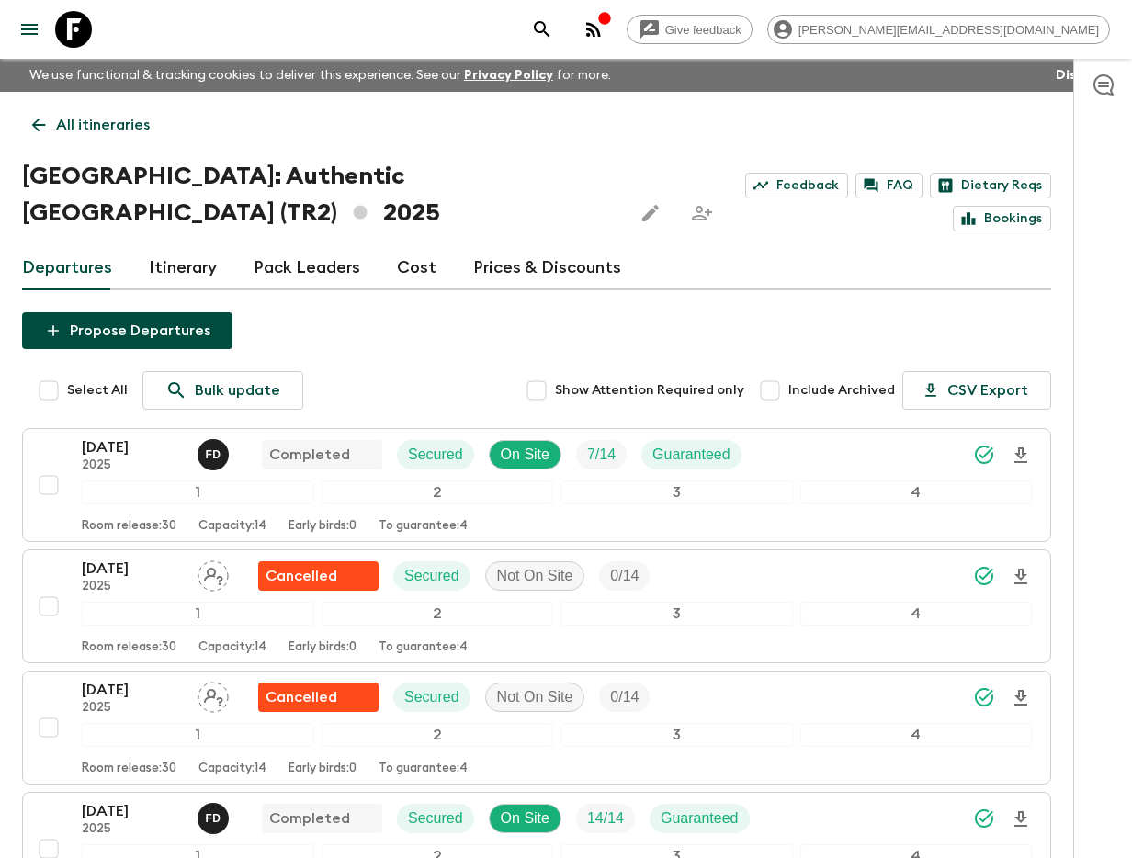
scroll to position [1988, 0]
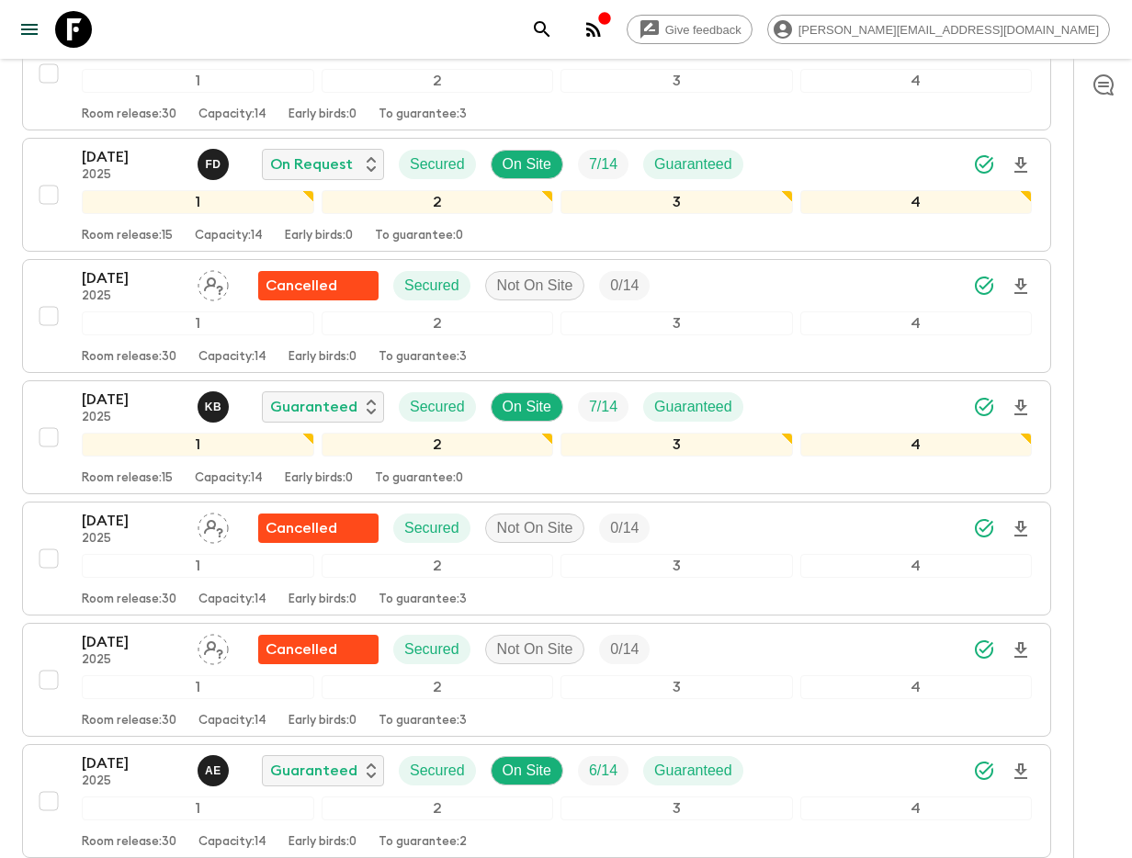
click at [560, 31] on button "search adventures" at bounding box center [542, 29] width 37 height 37
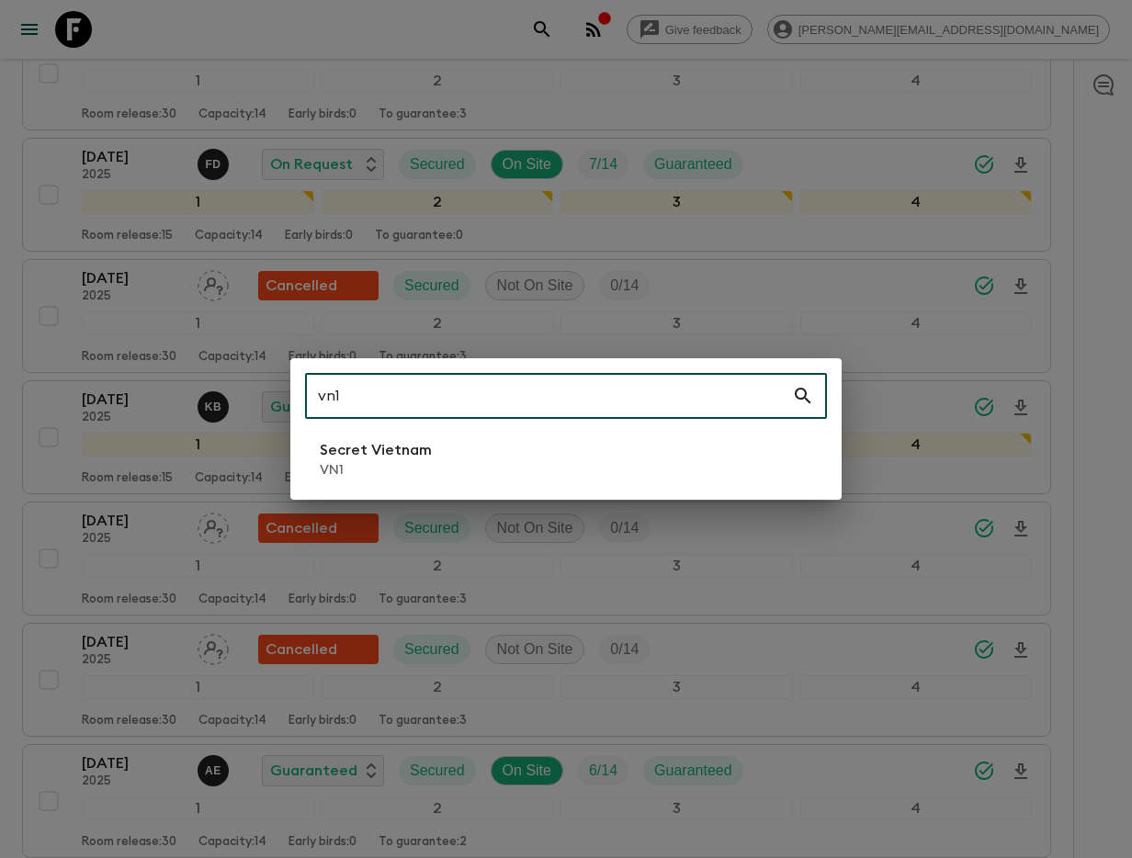
type input "vn1"
click at [452, 445] on li "Secret Vietnam VN1" at bounding box center [566, 459] width 522 height 51
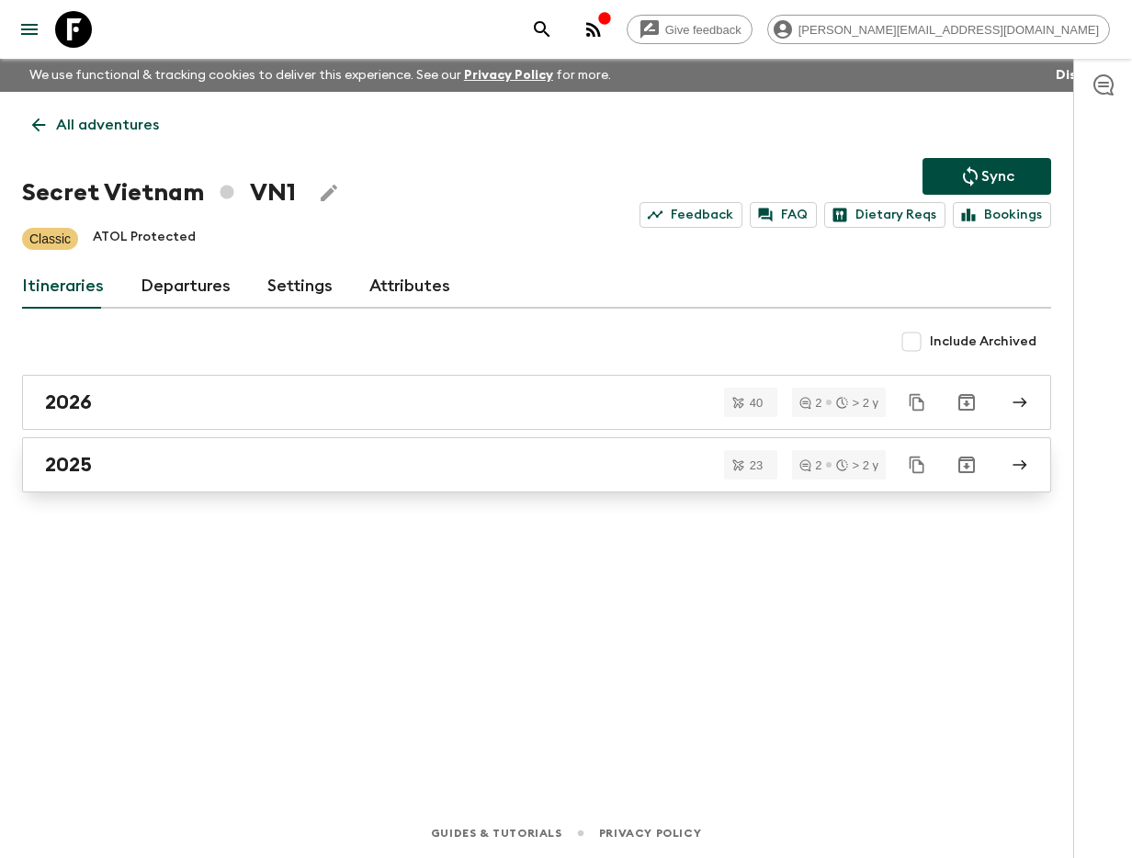
click at [385, 454] on div "2025" at bounding box center [519, 465] width 948 height 24
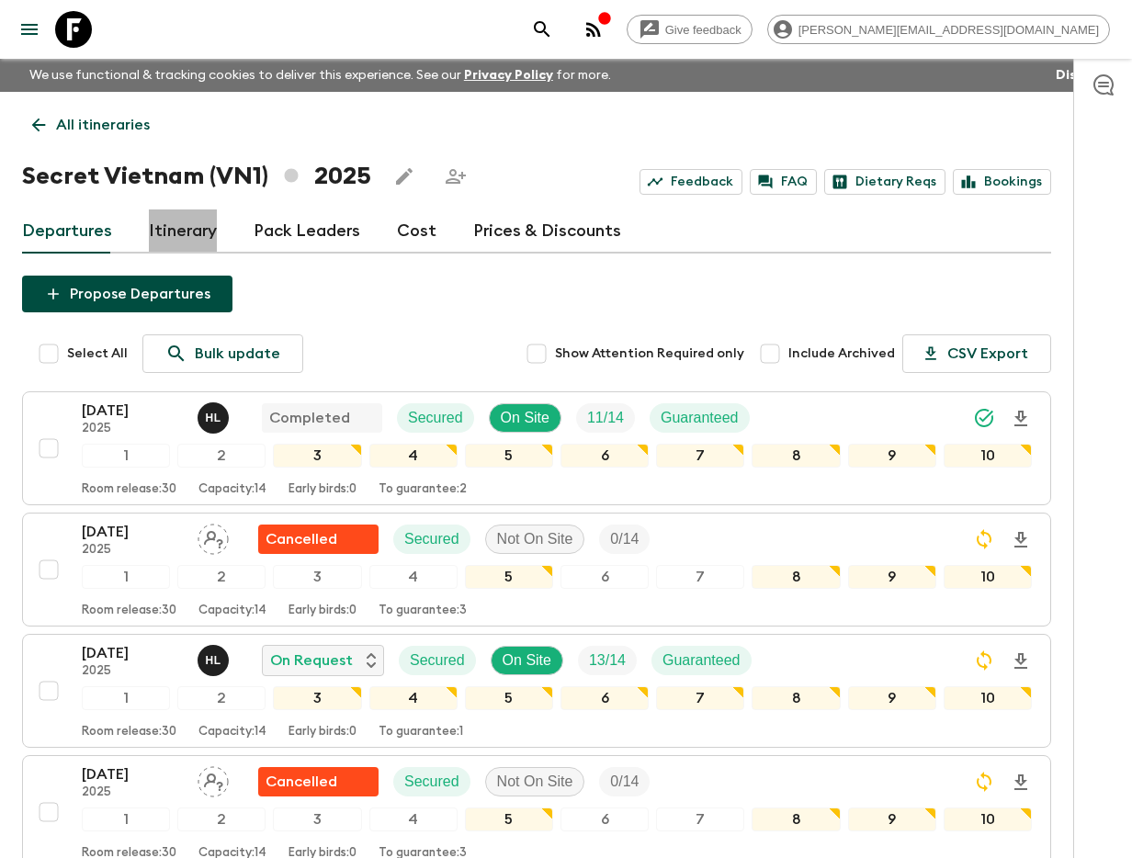
click at [170, 225] on link "Itinerary" at bounding box center [183, 231] width 68 height 44
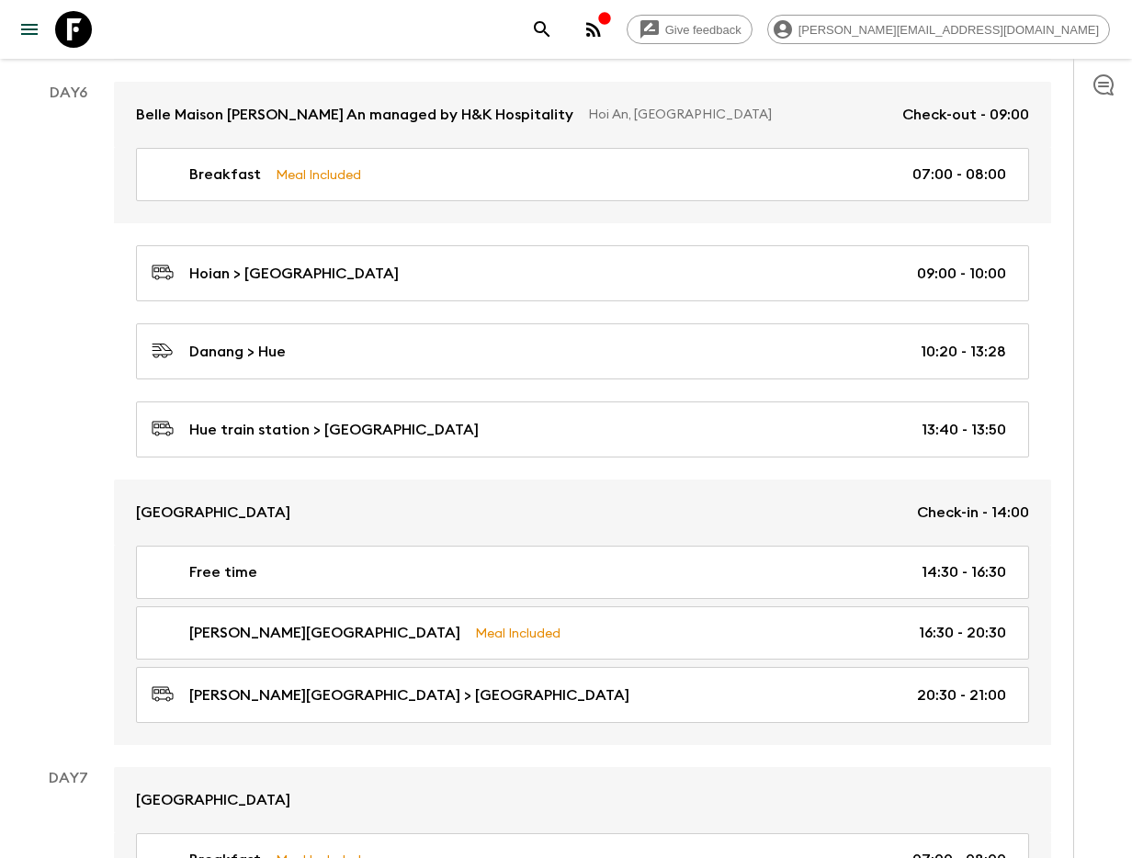
scroll to position [2894, 0]
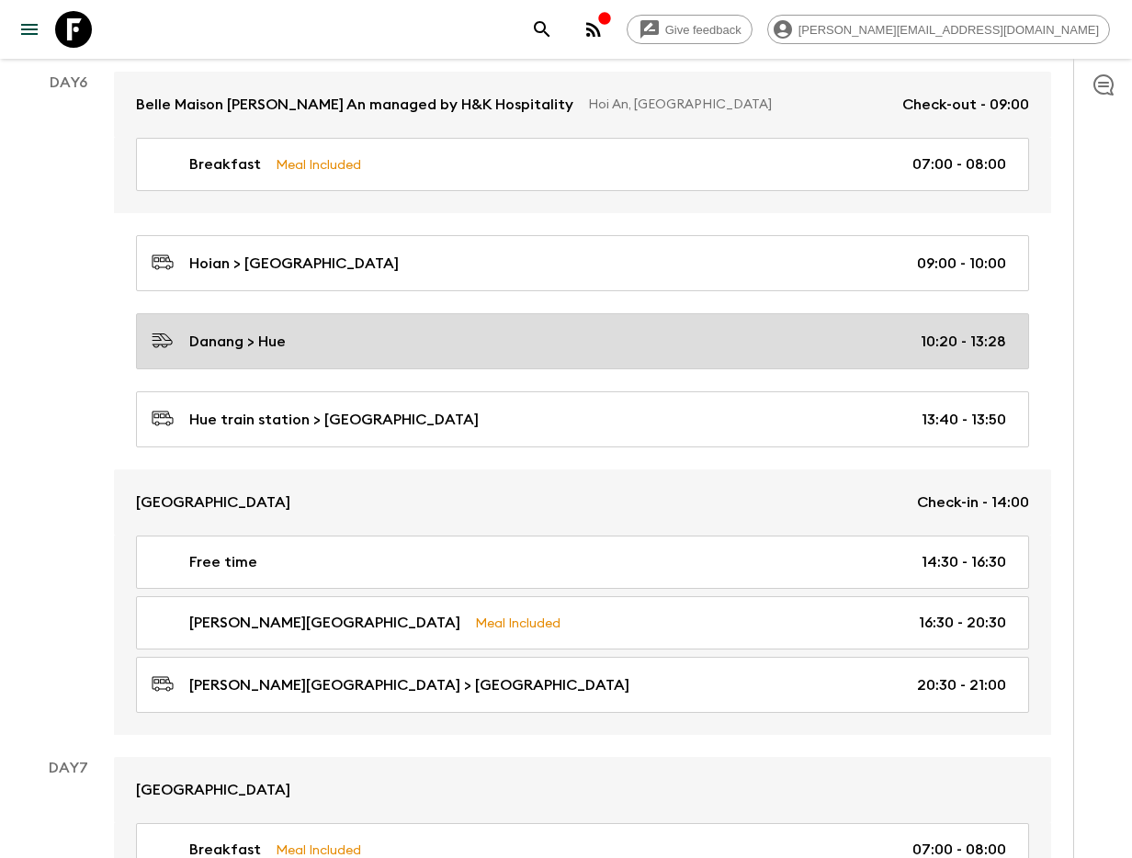
click at [825, 350] on link "Danang > Hue 10:20 - 13:28" at bounding box center [582, 341] width 893 height 56
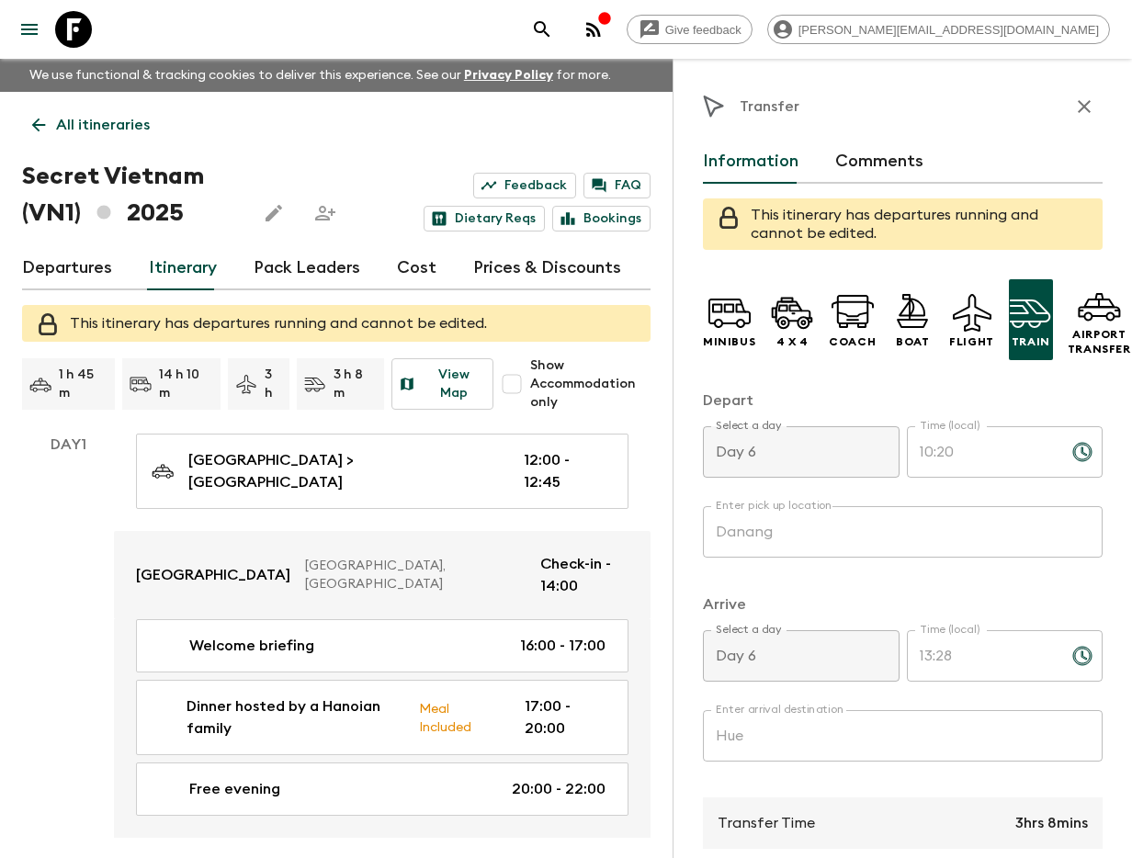
click at [1074, 104] on icon "button" at bounding box center [1084, 107] width 22 height 22
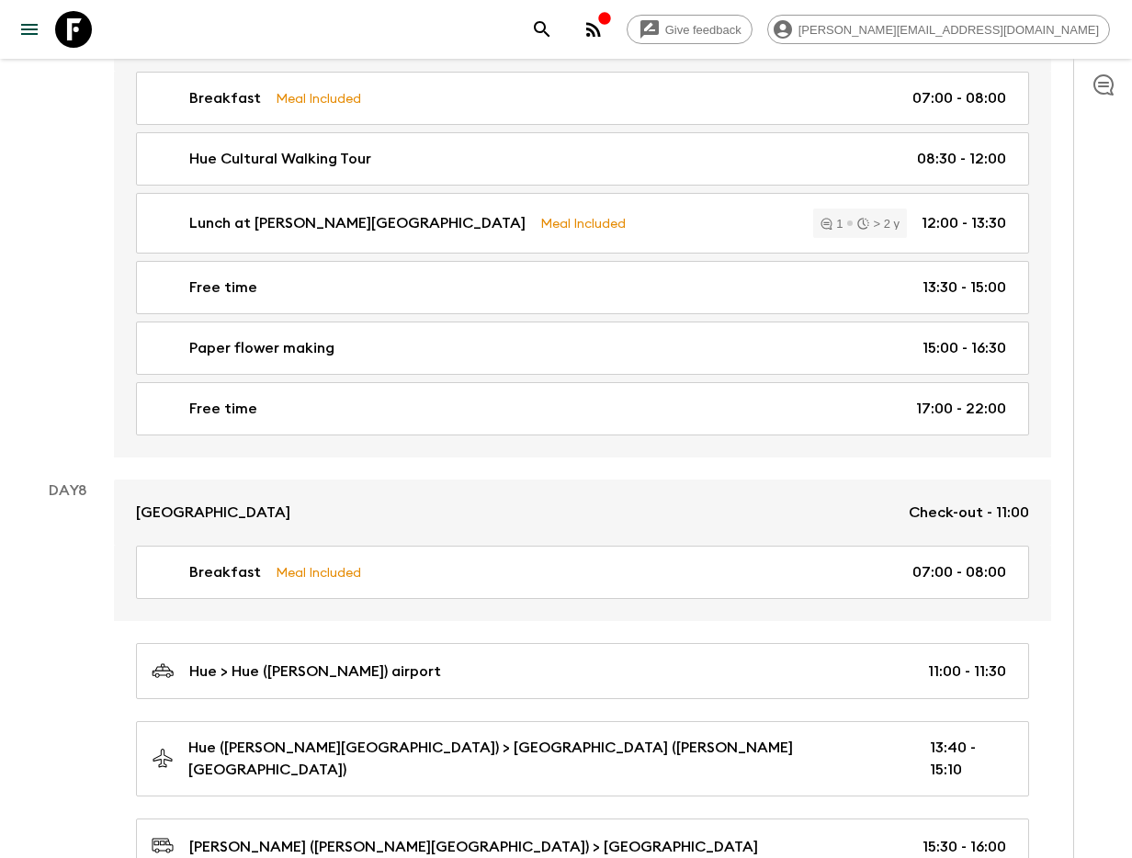
scroll to position [4729, 0]
